Goal: Navigation & Orientation: Find specific page/section

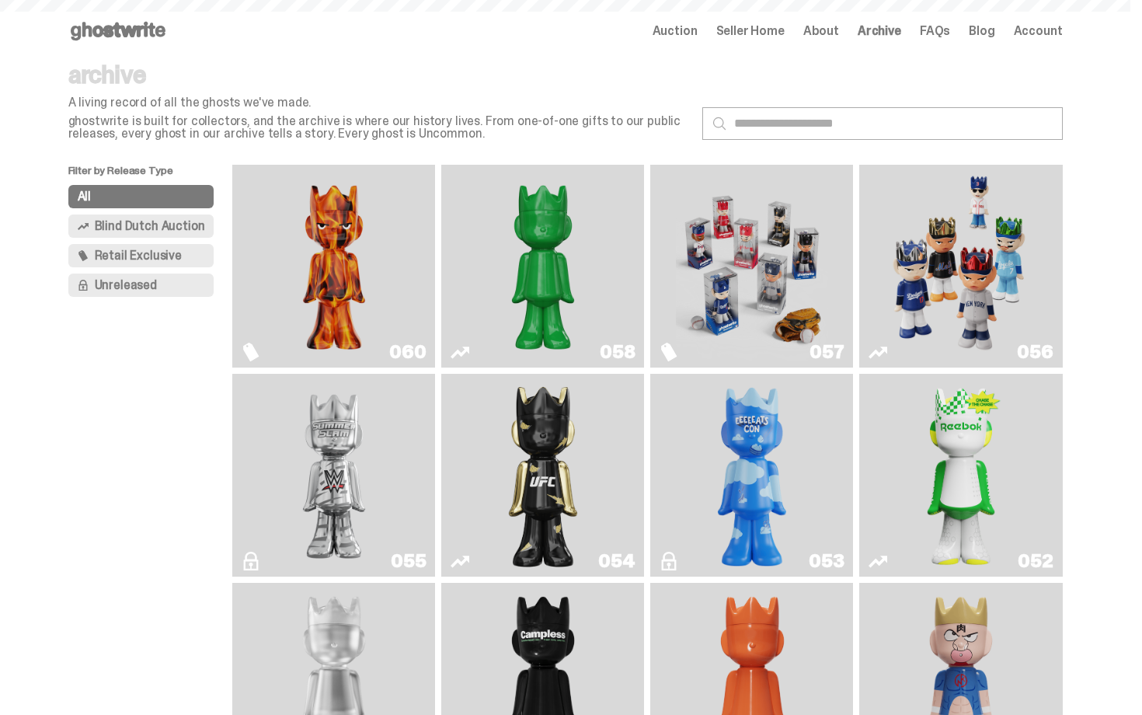
click at [155, 34] on use at bounding box center [118, 31] width 95 height 19
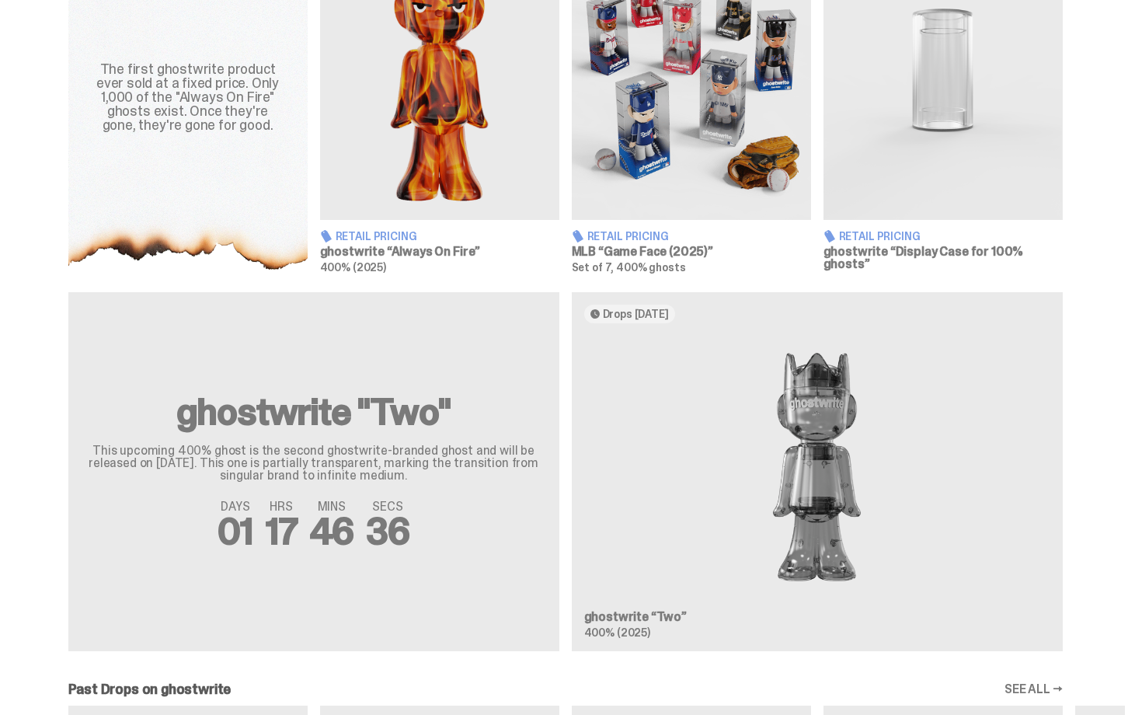
scroll to position [654, 0]
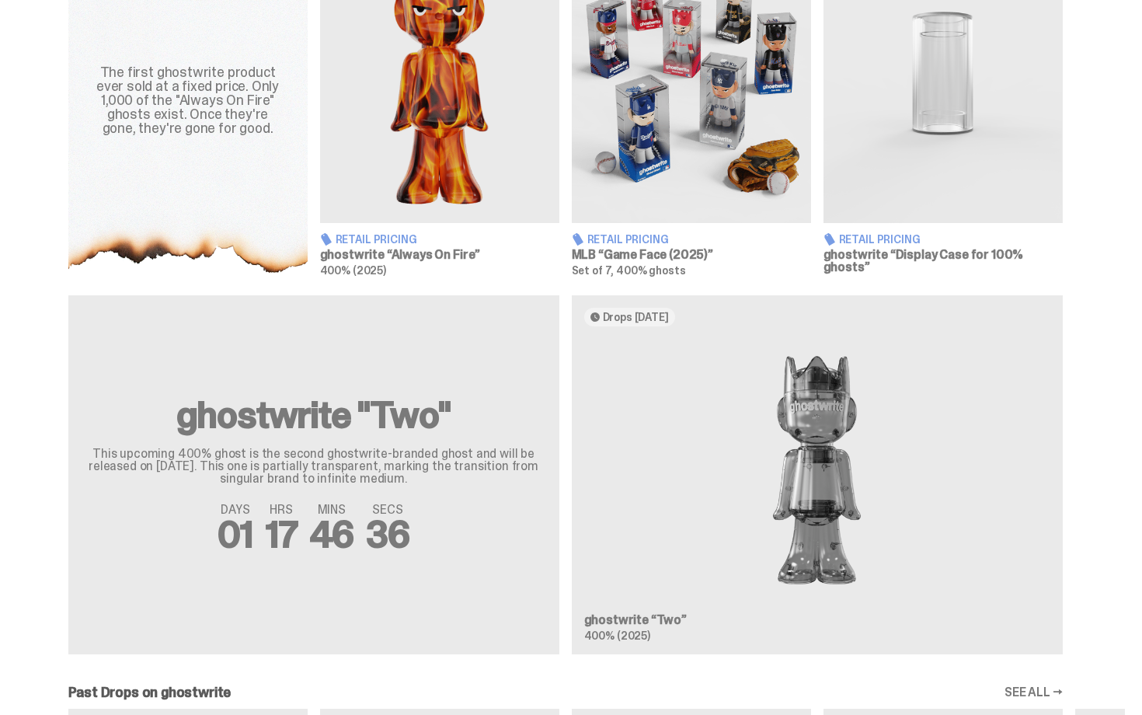
drag, startPoint x: 1141, startPoint y: 348, endPoint x: 1141, endPoint y: -28, distance: 376.1
